Goal: Task Accomplishment & Management: Use online tool/utility

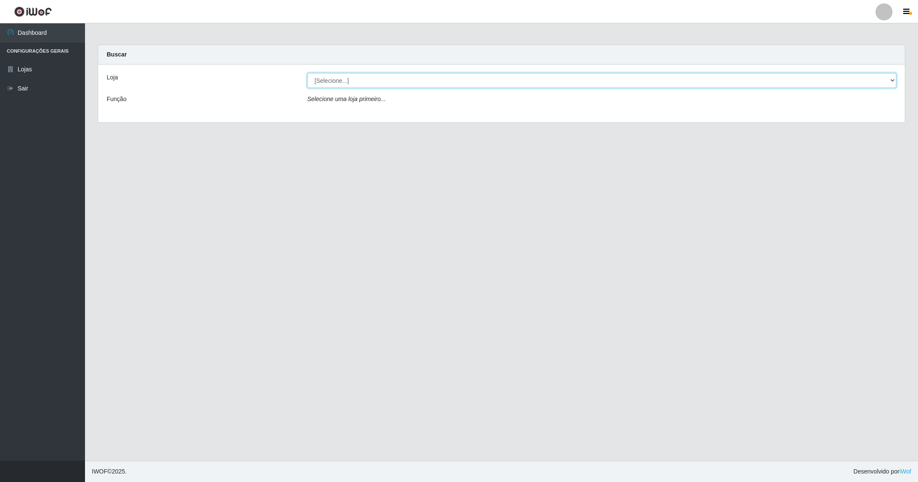
click at [888, 82] on select "[Selecione...] SuperShow - Asa Norte" at bounding box center [601, 80] width 589 height 15
select select "71"
click at [307, 73] on select "[Selecione...] SuperShow - Asa Norte" at bounding box center [601, 80] width 589 height 15
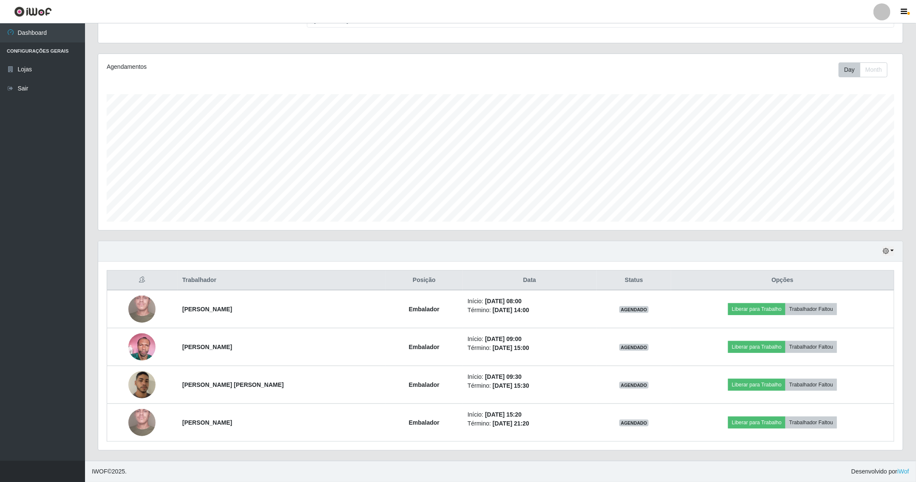
scroll to position [85, 0]
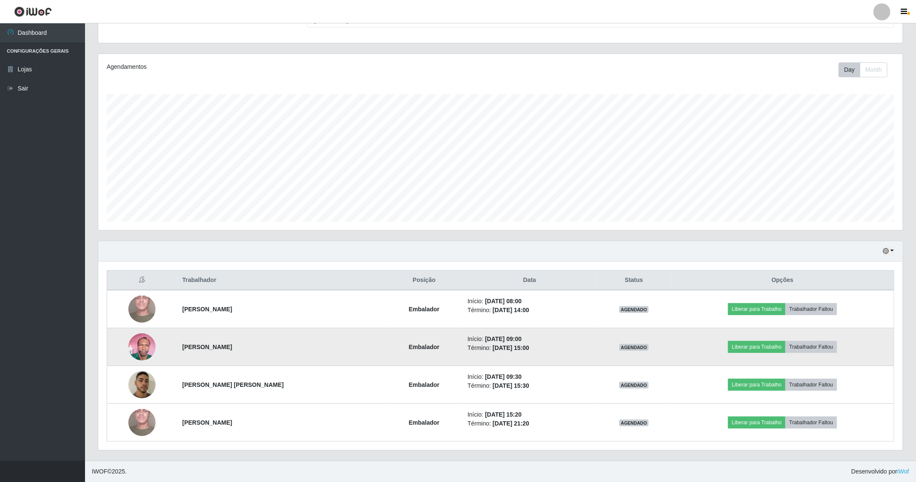
click at [148, 347] on img at bounding box center [141, 347] width 27 height 36
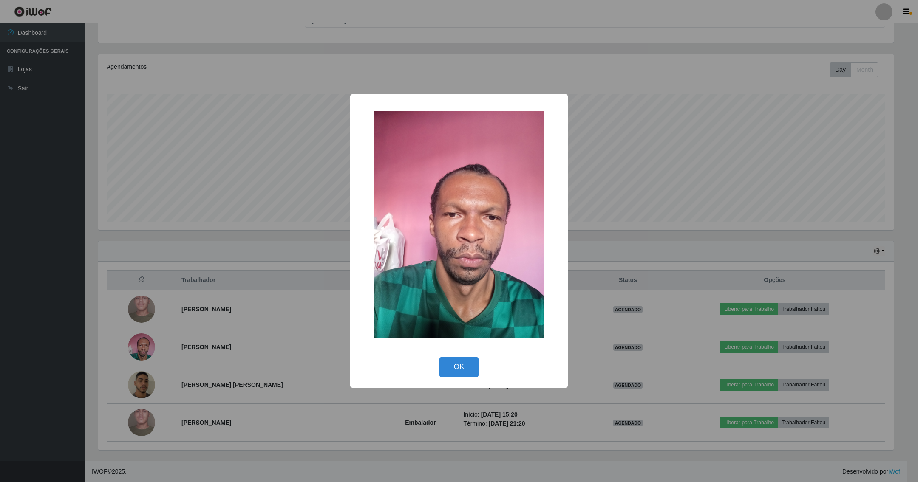
click at [273, 264] on div "× OK Cancel" at bounding box center [459, 241] width 918 height 482
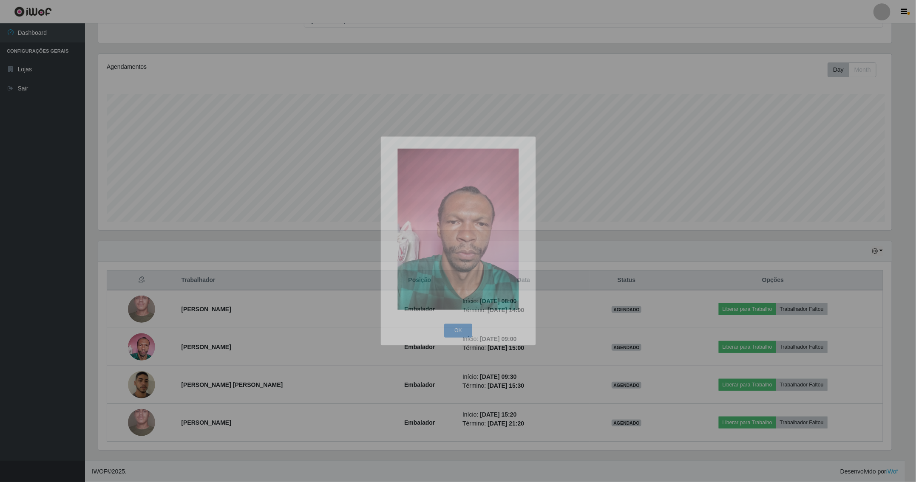
scroll to position [177, 804]
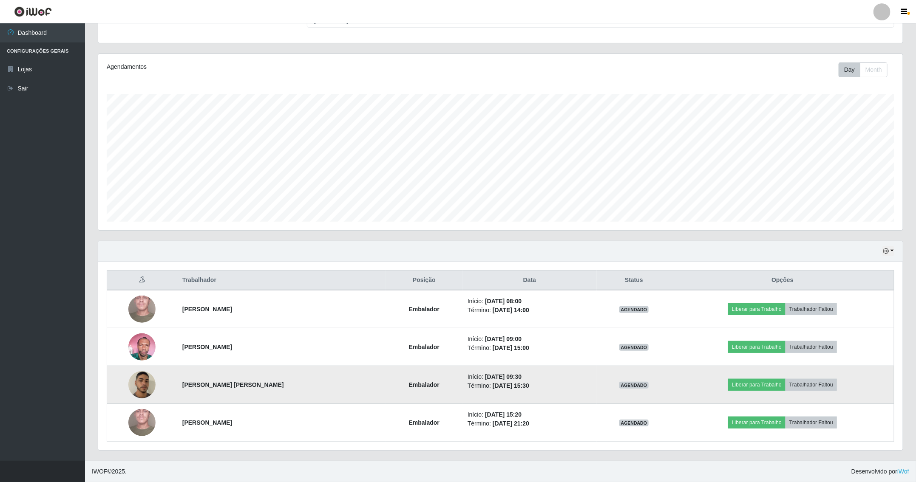
click at [143, 382] on img at bounding box center [141, 385] width 27 height 48
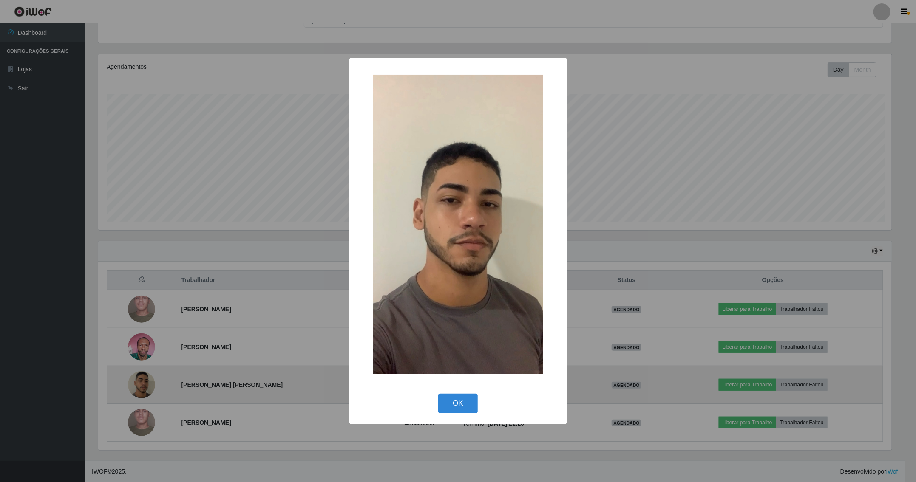
scroll to position [177, 795]
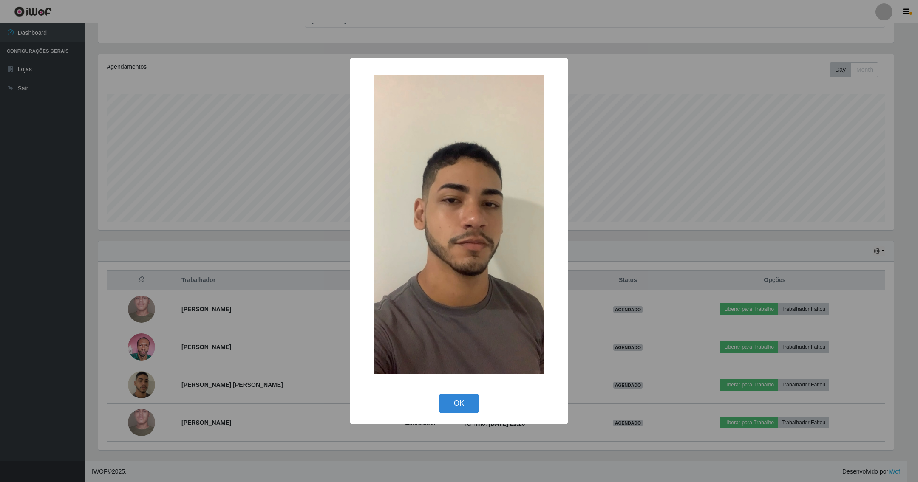
click at [282, 265] on div "× OK Cancel" at bounding box center [459, 241] width 918 height 482
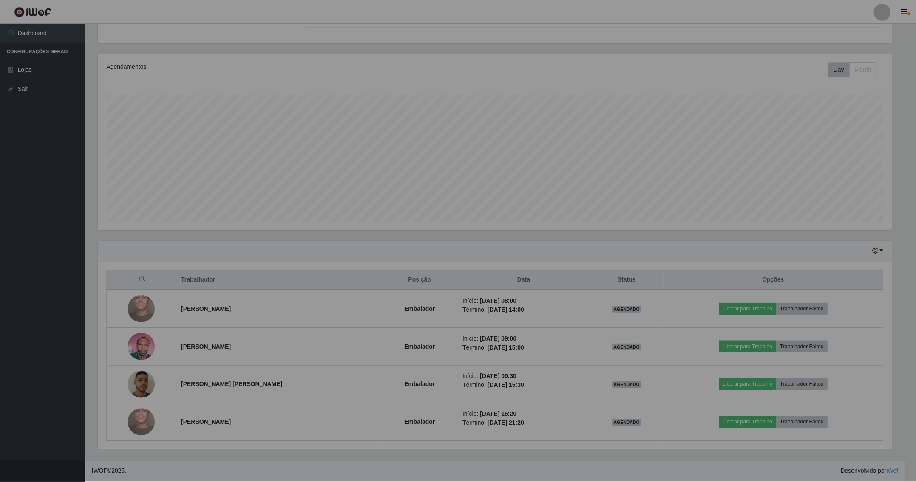
scroll to position [177, 804]
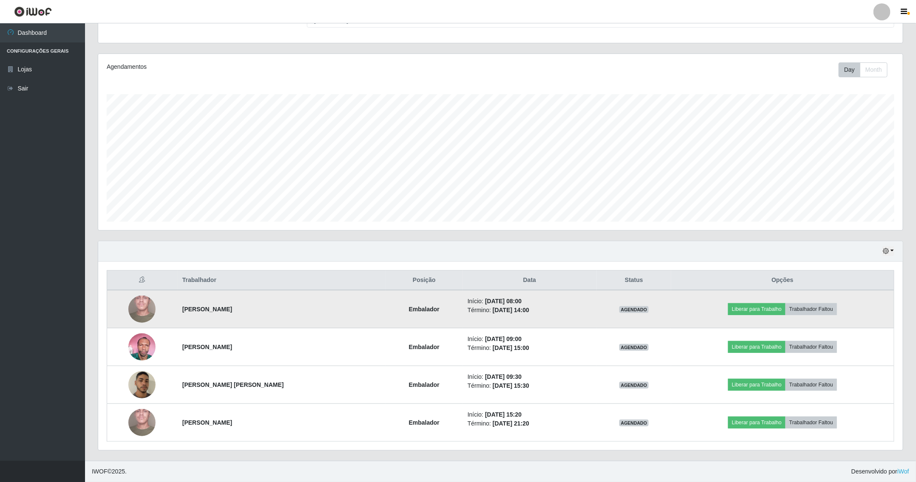
click at [775, 301] on td "Liberar para Trabalho Trabalhador Faltou" at bounding box center [782, 309] width 223 height 38
click at [775, 308] on button "Liberar para Trabalho" at bounding box center [756, 309] width 57 height 12
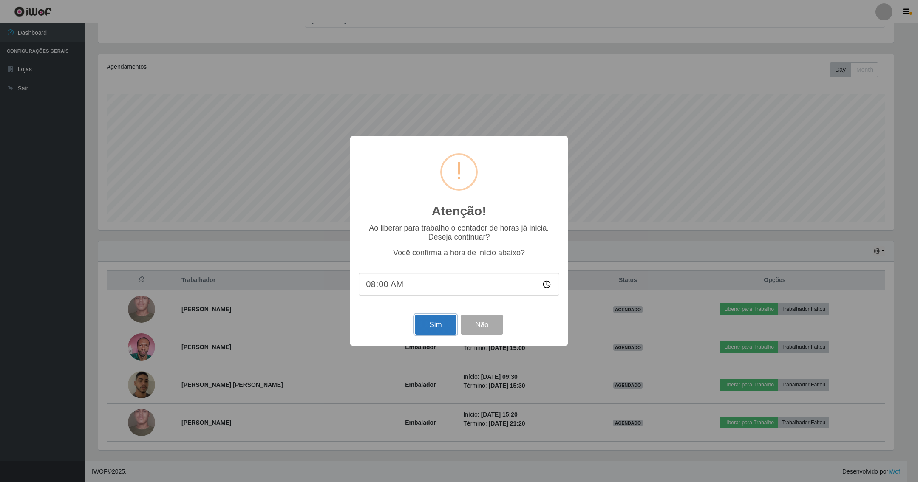
click at [439, 323] on button "Sim" at bounding box center [435, 325] width 41 height 20
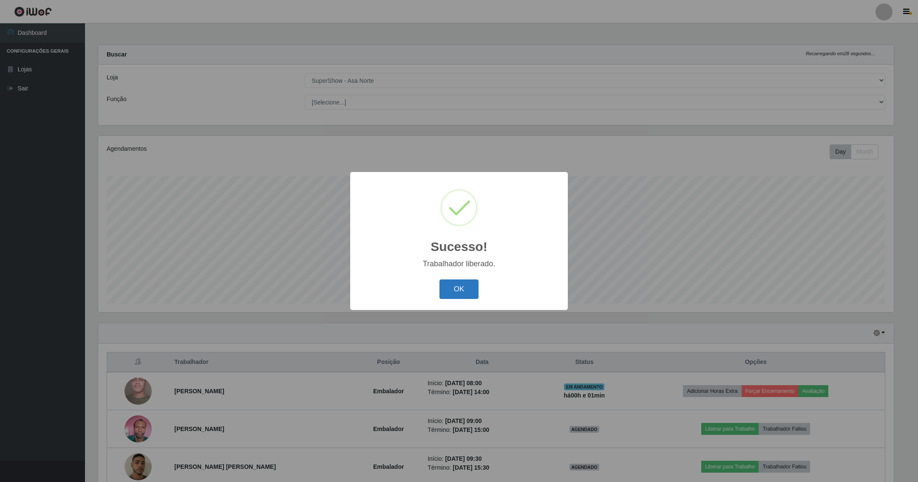
click at [477, 283] on button "OK" at bounding box center [459, 290] width 40 height 20
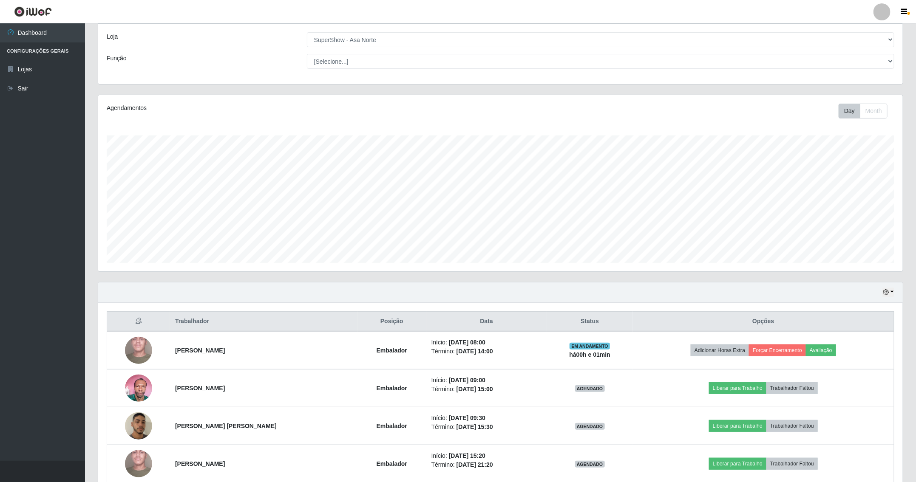
scroll to position [85, 0]
